Goal: Task Accomplishment & Management: Manage account settings

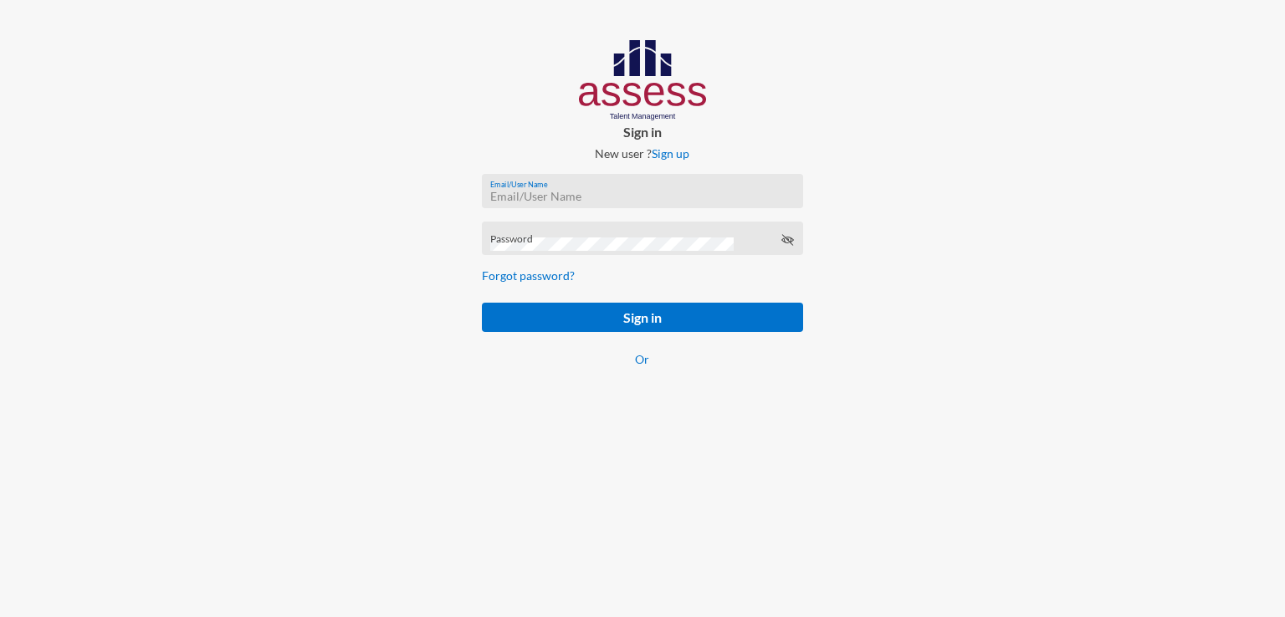
click at [555, 192] on input "Email/User Name" at bounding box center [642, 196] width 304 height 13
paste input "[URL][DOMAIN_NAME]"
type input "[URL][DOMAIN_NAME]"
paste input "mhspl15342"
type input "mhspl15342"
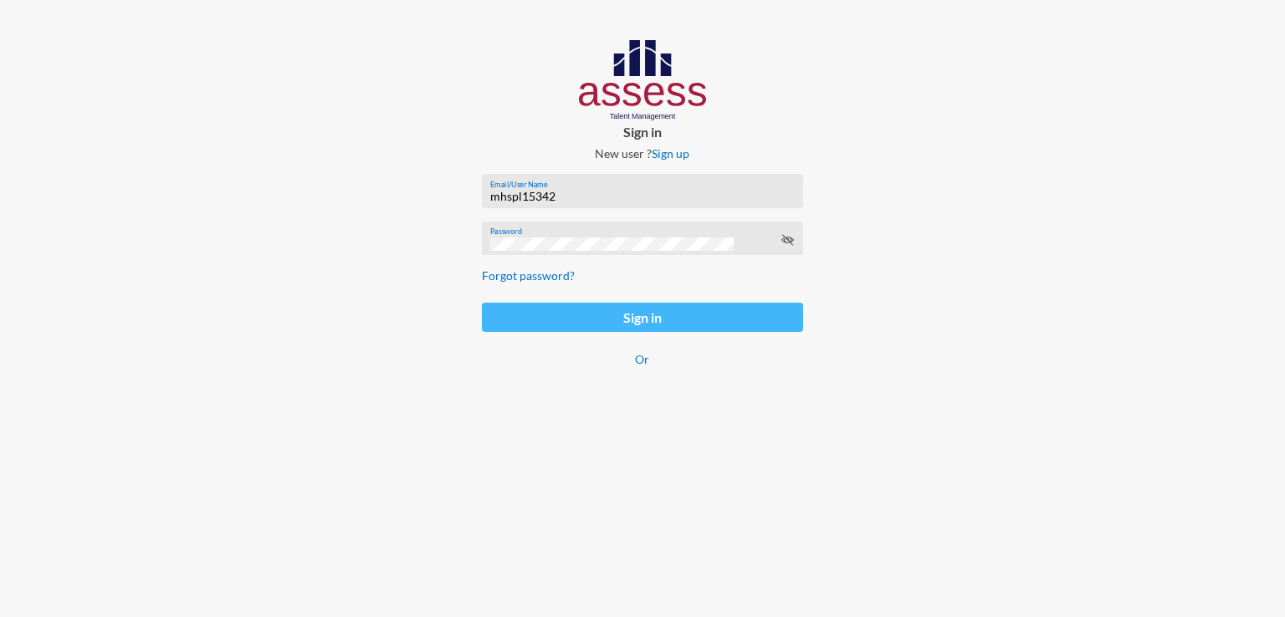
click at [520, 322] on button "Sign in" at bounding box center [642, 317] width 321 height 29
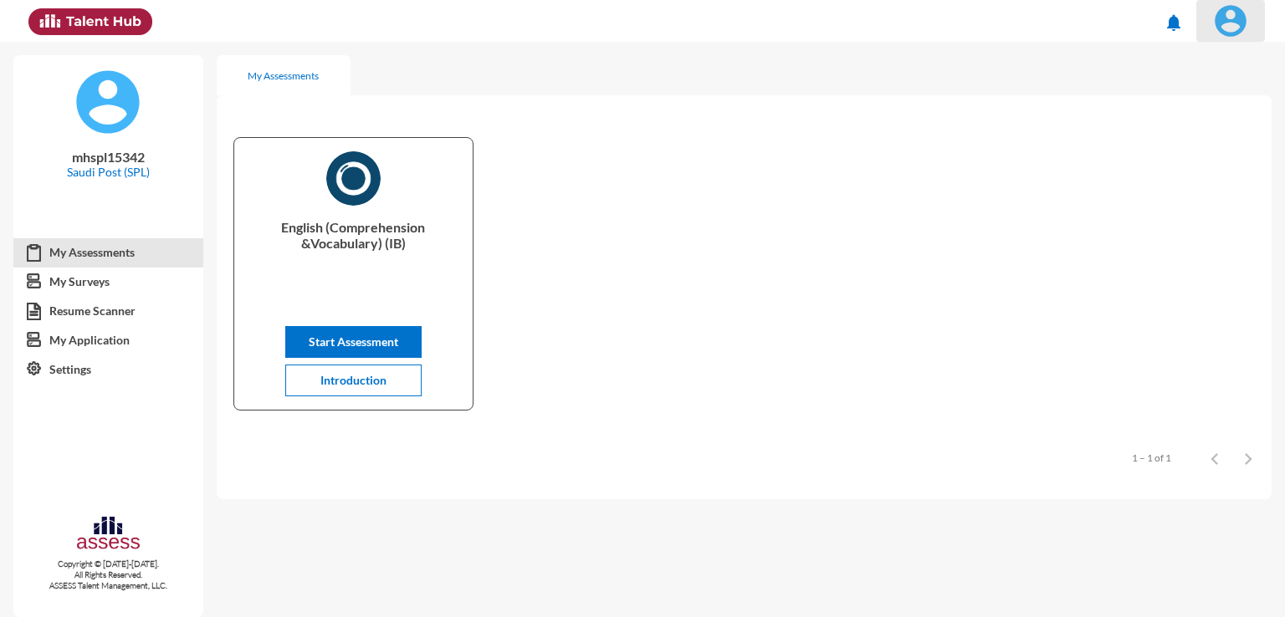
click at [1238, 13] on img at bounding box center [1230, 20] width 33 height 33
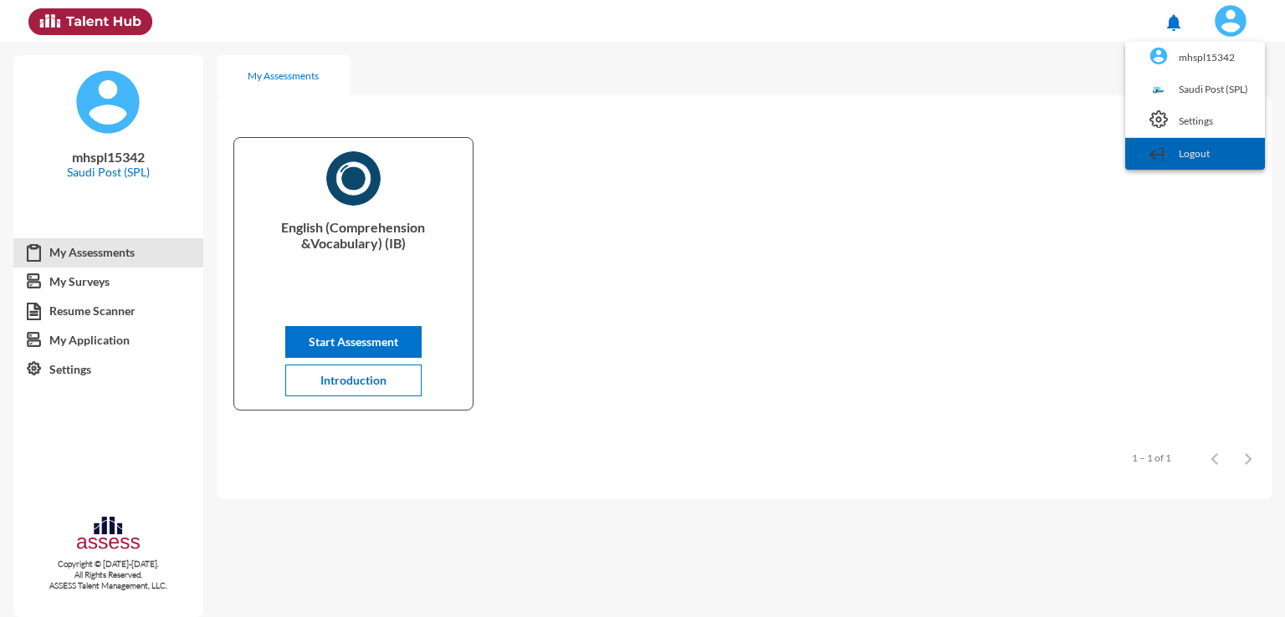
click at [1194, 161] on link "Logout" at bounding box center [1194, 154] width 123 height 32
